Goal: Information Seeking & Learning: Find specific fact

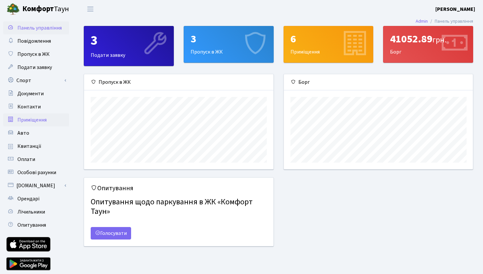
scroll to position [95, 189]
click at [28, 148] on span "Квитанції" at bounding box center [29, 146] width 24 height 7
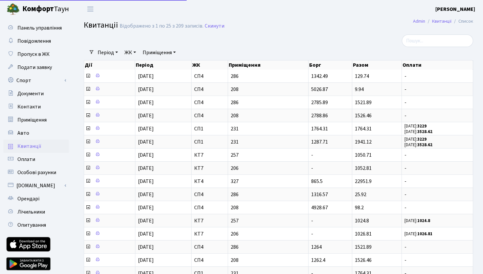
select select "25"
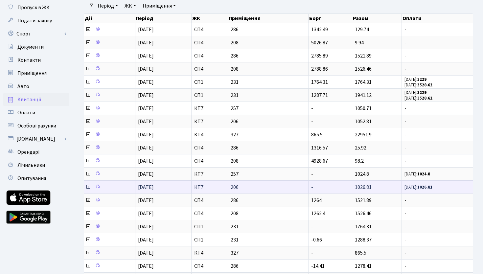
scroll to position [55, 0]
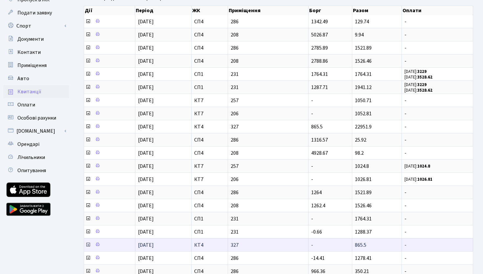
click at [89, 245] on icon at bounding box center [87, 244] width 5 height 5
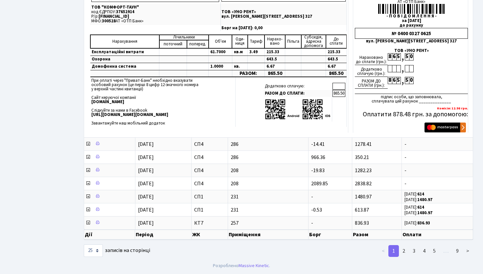
scroll to position [245, 0]
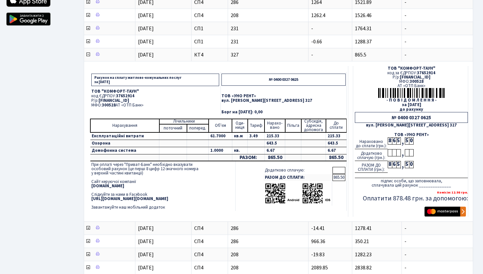
drag, startPoint x: 173, startPoint y: 99, endPoint x: 100, endPoint y: 101, distance: 73.0
click at [100, 101] on p "Р/р: UA063005280000026000000026495" at bounding box center [155, 101] width 128 height 4
copy span "UA063005280000026000000026495"
drag, startPoint x: 132, startPoint y: 96, endPoint x: 115, endPoint y: 96, distance: 16.4
click at [115, 96] on p "код ЄДРПОУ: 37652914" at bounding box center [155, 96] width 128 height 4
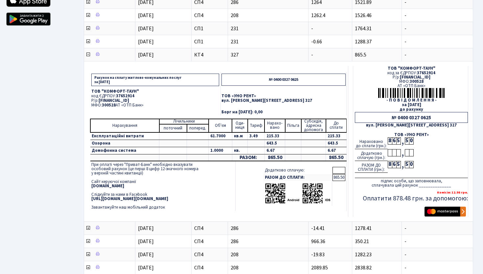
copy p "37652914"
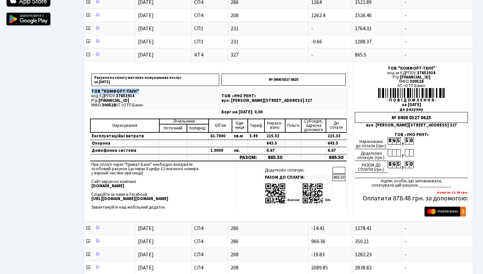
drag, startPoint x: 147, startPoint y: 90, endPoint x: 76, endPoint y: 90, distance: 71.0
click at [84, 90] on div "Дії Період ЖК Приміщення Борг Разом Оплати Дії Період ЖК Приміщення Борг Разом …" at bounding box center [279, 69] width 390 height 489
copy p "ТОВ "КОМФОРТ-ТАУН""
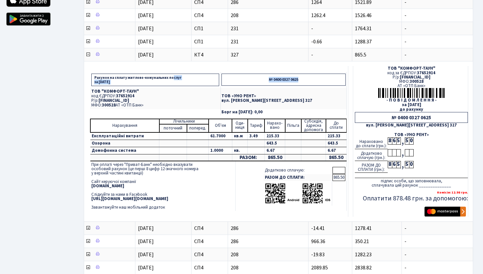
drag, startPoint x: 290, startPoint y: 81, endPoint x: 91, endPoint y: 78, distance: 198.2
click at [91, 78] on tr "Рахунок на сплату житлово-комунальних послуг за червень 2025 року № 0400 0327 0…" at bounding box center [218, 80] width 257 height 16
copy tr "Рахунок на сплату житлово-комунальних послуг за червень 2025 року № 0400 0327 0…"
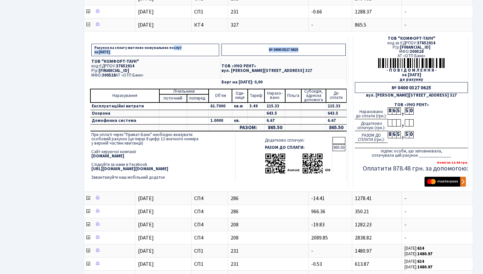
scroll to position [275, 0]
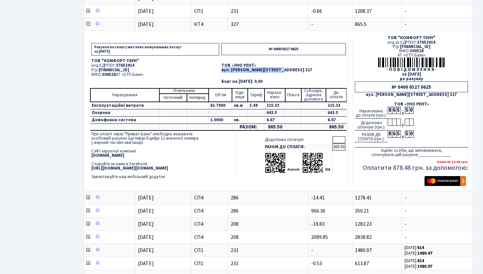
drag, startPoint x: 295, startPoint y: 71, endPoint x: 242, endPoint y: 71, distance: 52.9
click at [242, 71] on p "вул. Юрія Липи, 6, кв. 327" at bounding box center [284, 70] width 124 height 4
copy p "вул. Юрія Липи, 6, кв. 327"
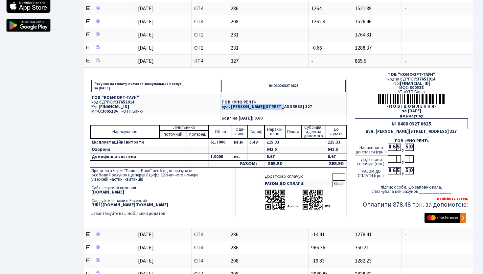
scroll to position [238, 0]
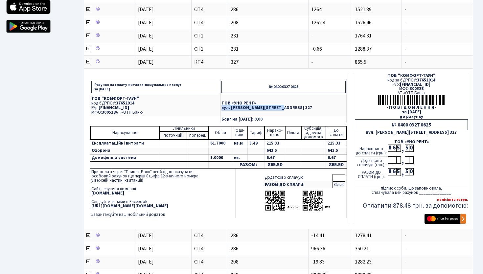
drag, startPoint x: 262, startPoint y: 121, endPoint x: 309, endPoint y: 121, distance: 46.7
click at [309, 121] on p "Борг на червень 2025 року: 0,00" at bounding box center [284, 119] width 124 height 4
click at [307, 90] on p "№ 0400 0327 0625" at bounding box center [284, 87] width 124 height 12
drag, startPoint x: 315, startPoint y: 88, endPoint x: 270, endPoint y: 88, distance: 44.7
click at [270, 88] on p "№ 0400 0327 0625" at bounding box center [284, 87] width 124 height 12
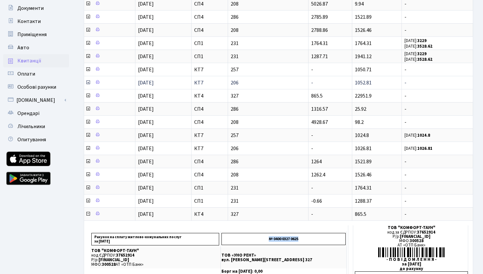
scroll to position [92, 0]
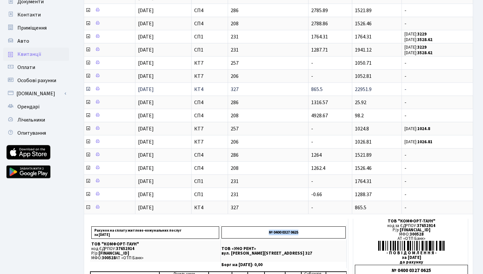
click at [88, 89] on icon at bounding box center [87, 88] width 5 height 5
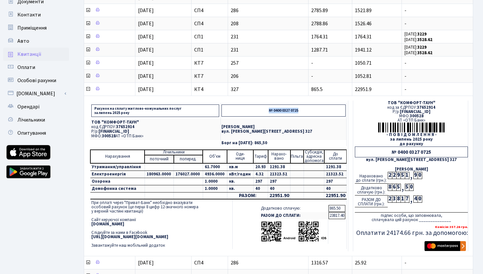
drag, startPoint x: 316, startPoint y: 109, endPoint x: 273, endPoint y: 109, distance: 43.4
click at [273, 109] on p "№ 0400 0327 0725" at bounding box center [284, 111] width 124 height 12
copy p "№ 0400 0327 0725"
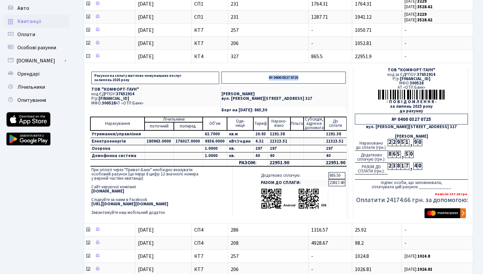
scroll to position [130, 0]
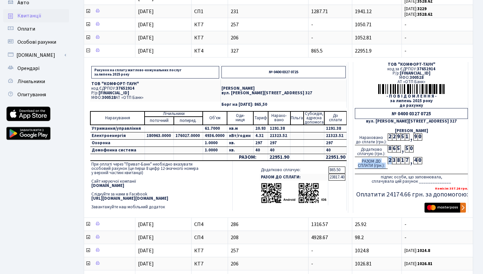
drag, startPoint x: 426, startPoint y: 160, endPoint x: 392, endPoint y: 160, distance: 34.5
click at [392, 160] on div "РАЗОМ ДО СПЛАТИ (грн.): 2 3 8 1 7 , 4 0" at bounding box center [411, 163] width 113 height 12
click at [399, 160] on div "8" at bounding box center [398, 160] width 4 height 7
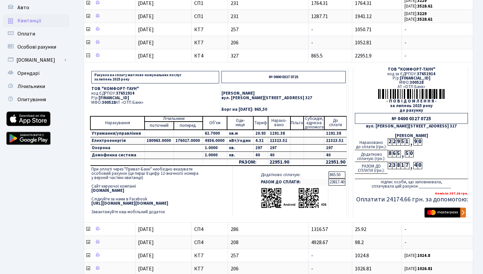
scroll to position [122, 0]
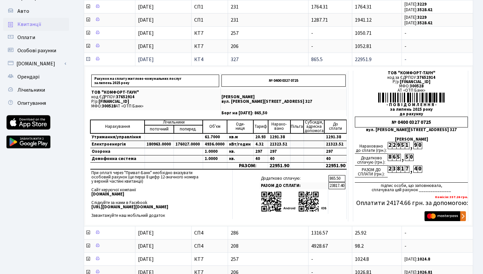
click at [88, 59] on icon at bounding box center [87, 59] width 5 height 5
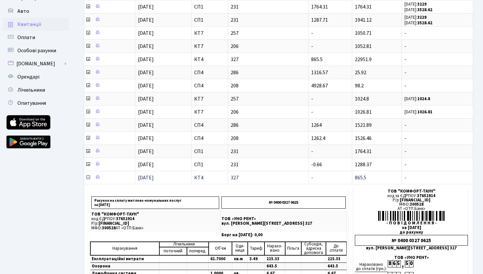
click at [89, 180] on icon at bounding box center [87, 177] width 5 height 5
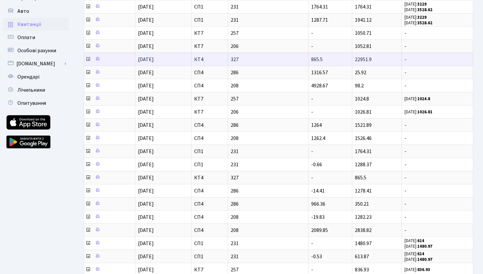
click at [87, 59] on icon at bounding box center [87, 59] width 5 height 5
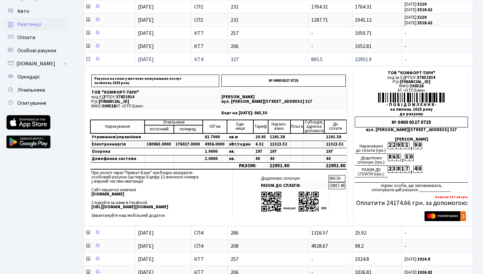
click at [88, 59] on icon at bounding box center [87, 59] width 5 height 5
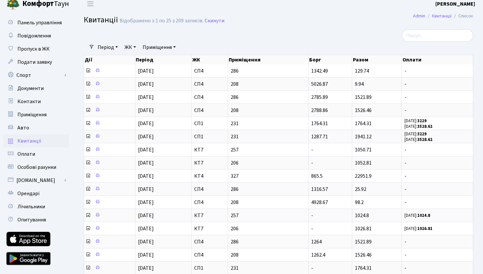
scroll to position [0, 0]
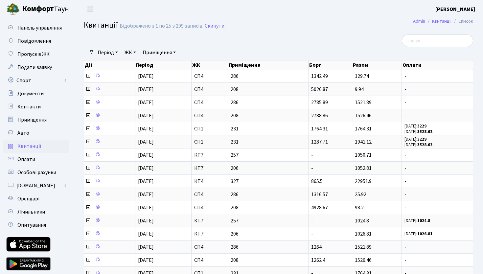
click at [239, 34] on main "Admin Квитанції Список Квитанції Відображено з 1 по 25 з 209 записів. Скинути Ф…" at bounding box center [278, 222] width 409 height 408
